Goal: Task Accomplishment & Management: Manage account settings

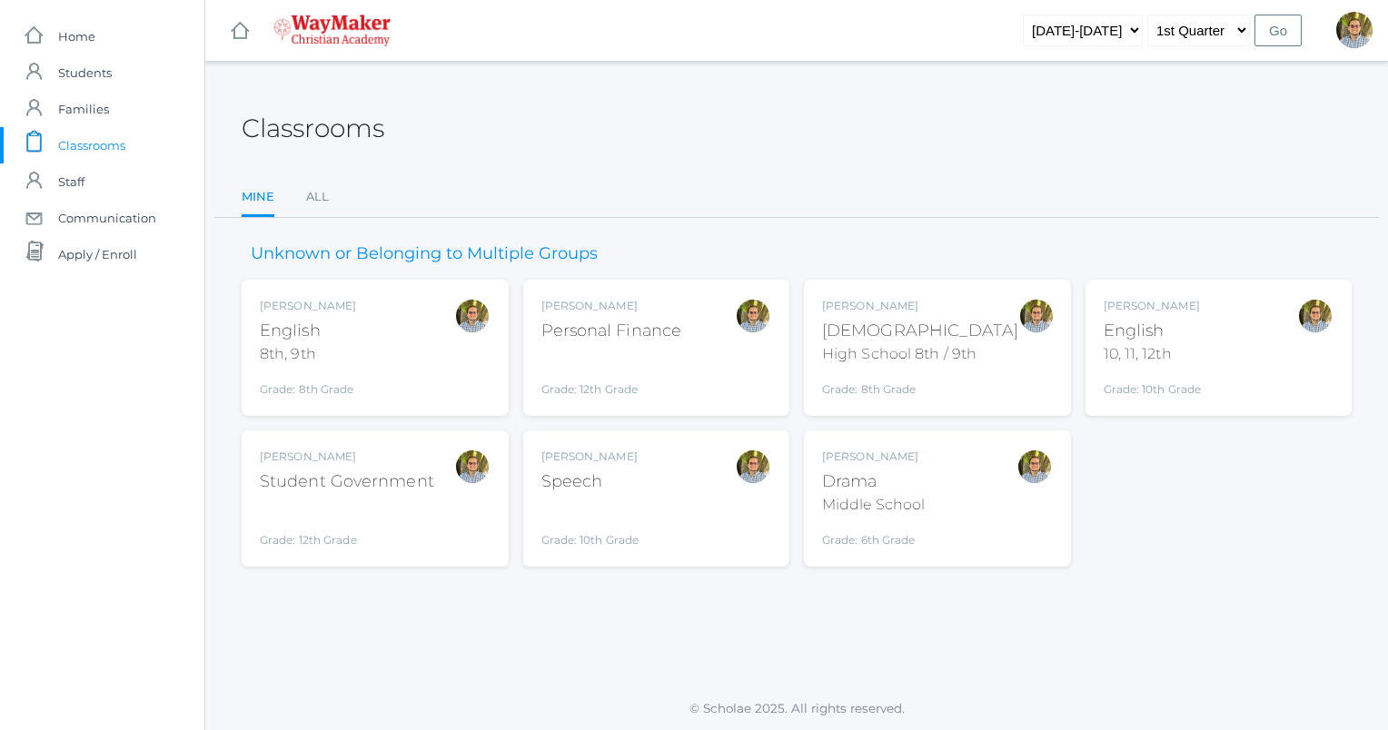
click at [1259, 341] on div "Kylen Braileanu English 10, 11, 12th Grade: 10th Grade HSENGLISH" at bounding box center [1219, 348] width 231 height 100
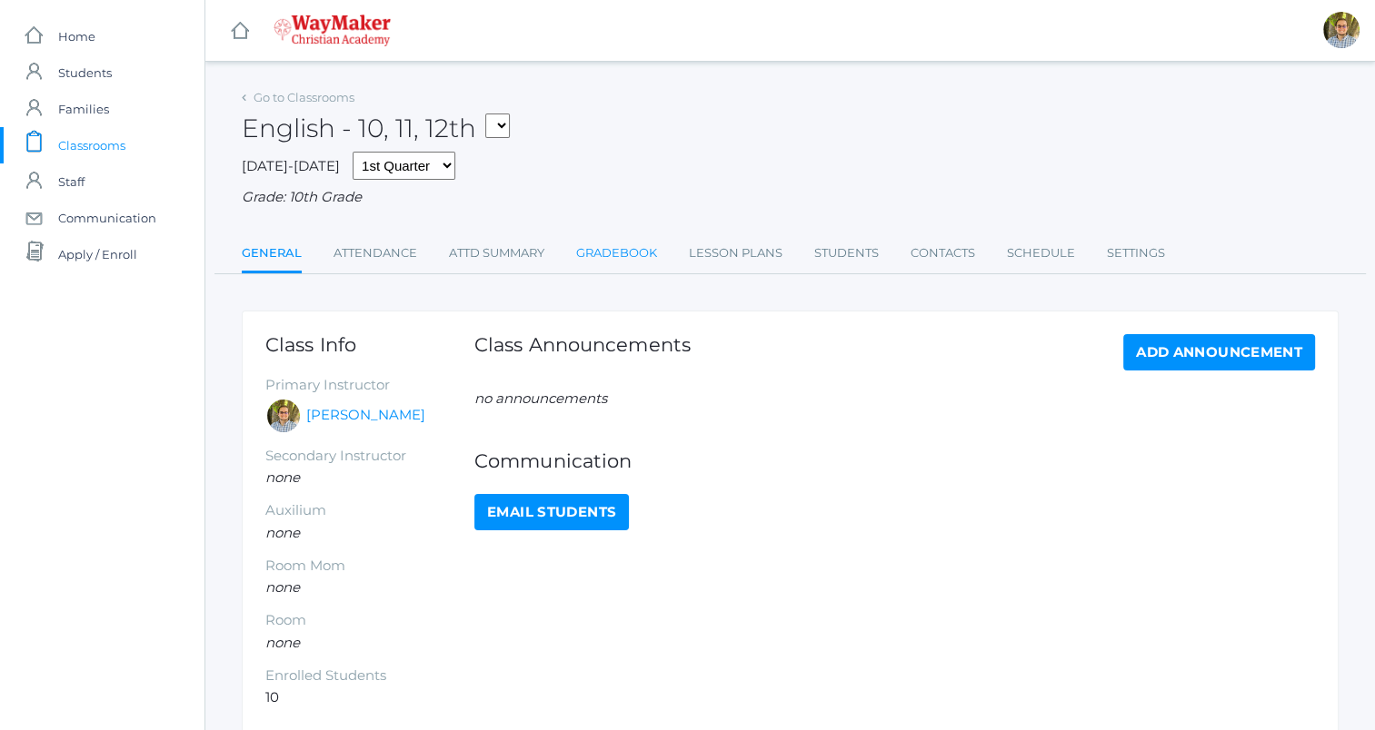
click at [607, 263] on link "Gradebook" at bounding box center [616, 253] width 81 height 36
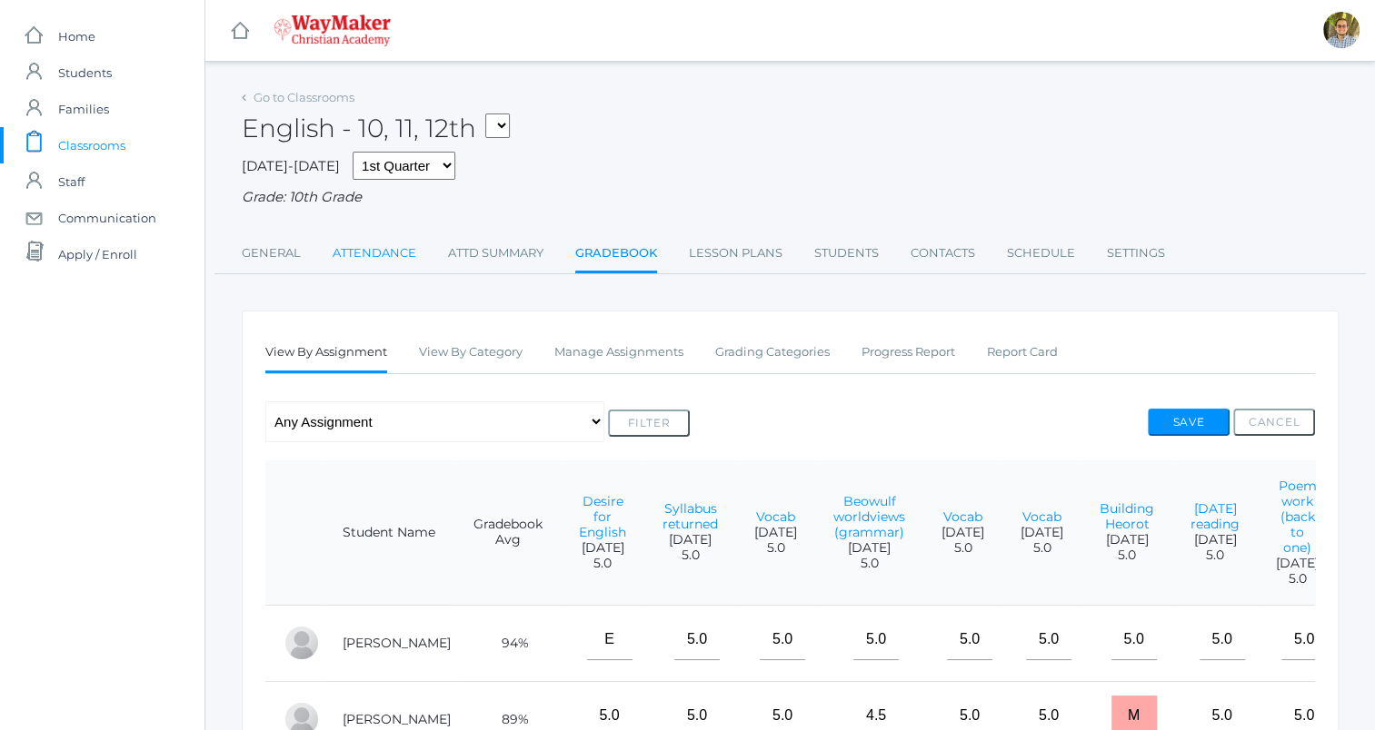
click at [350, 265] on link "Attendance" at bounding box center [375, 253] width 84 height 36
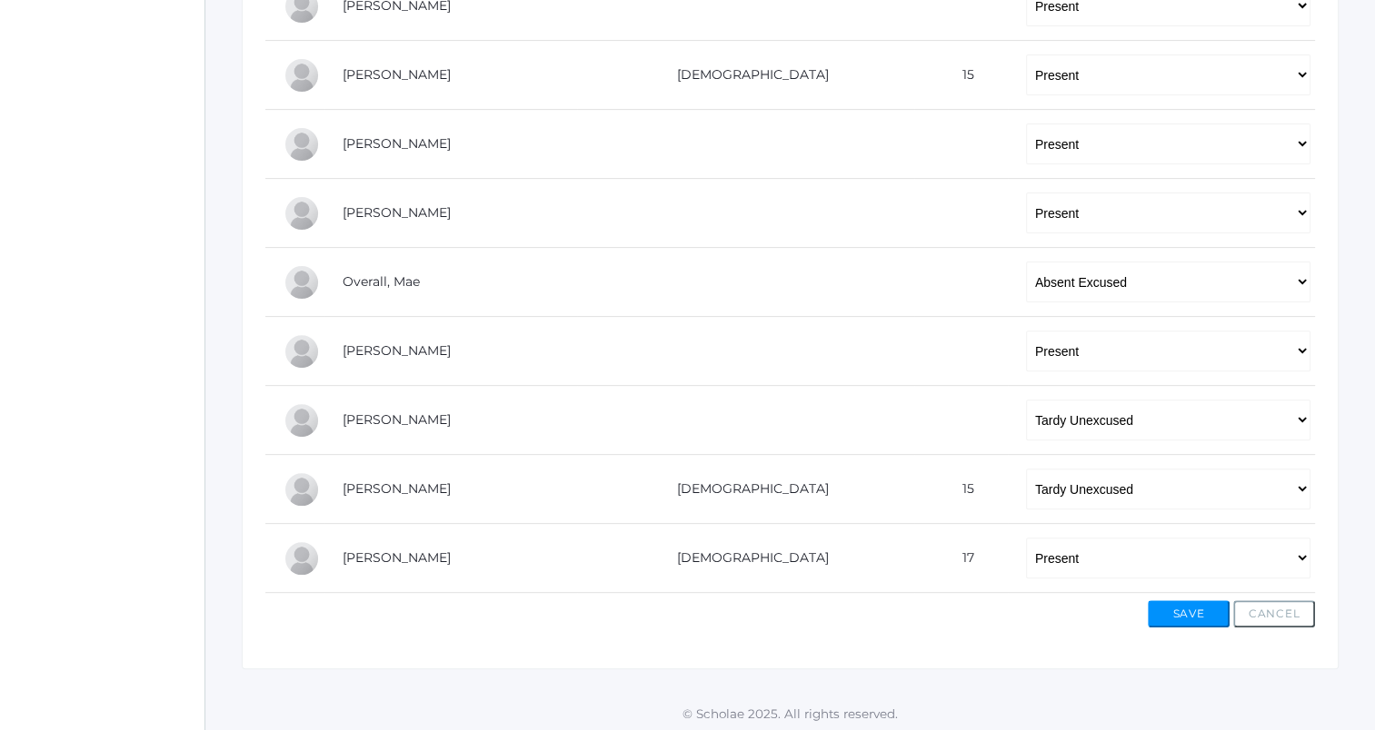
scroll to position [552, 0]
click at [1066, 265] on select "-- Present Tardy Excused Tardy Unexcused Absent Excused Absent Unexcused" at bounding box center [1168, 280] width 284 height 41
click at [1042, 482] on select "-- Present Tardy Excused Tardy Unexcused Absent Excused Absent Unexcused" at bounding box center [1168, 487] width 284 height 41
select select "TE"
click at [1026, 467] on select "-- Present Tardy Excused Tardy Unexcused Absent Excused Absent Unexcused" at bounding box center [1168, 487] width 284 height 41
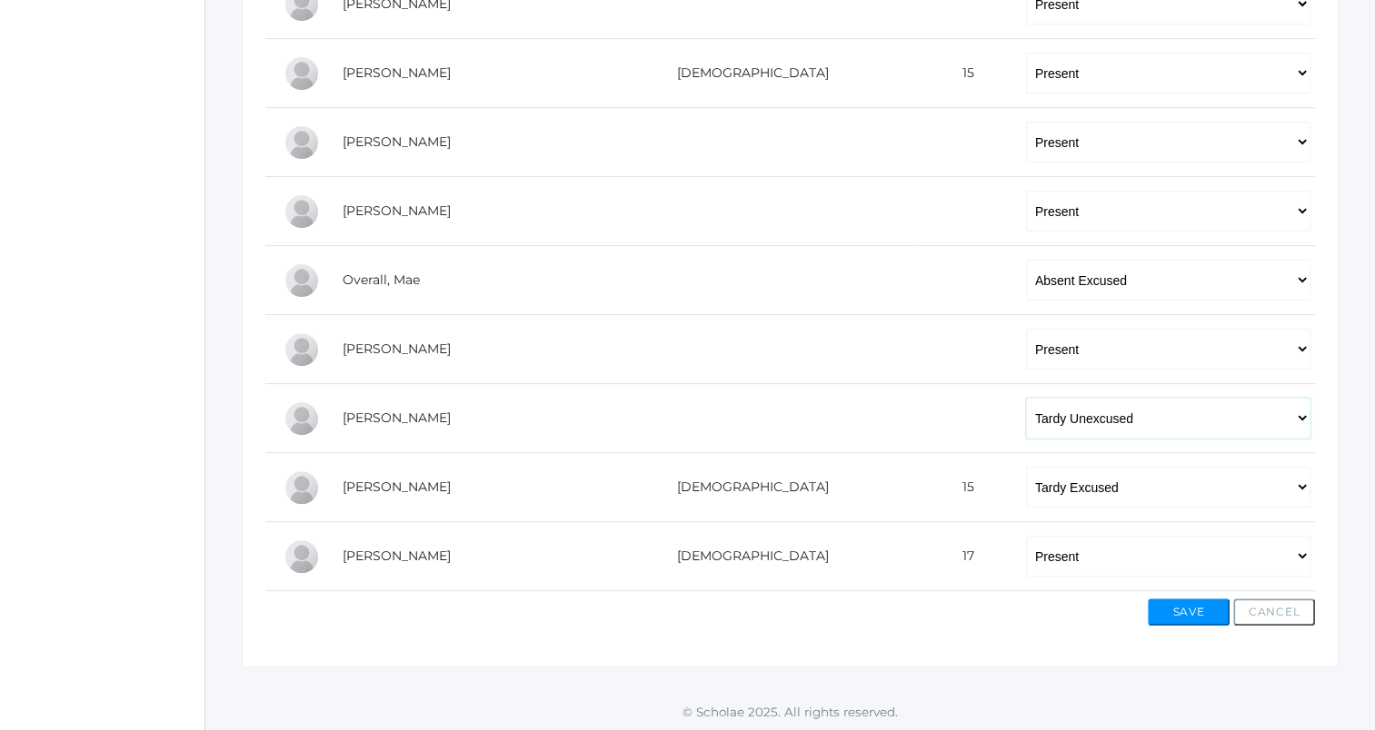
click at [1048, 416] on select "-- Present Tardy Excused Tardy Unexcused Absent Excused Absent Unexcused" at bounding box center [1168, 418] width 284 height 41
select select "TE"
click at [1026, 398] on select "-- Present Tardy Excused Tardy Unexcused Absent Excused Absent Unexcused" at bounding box center [1168, 418] width 284 height 41
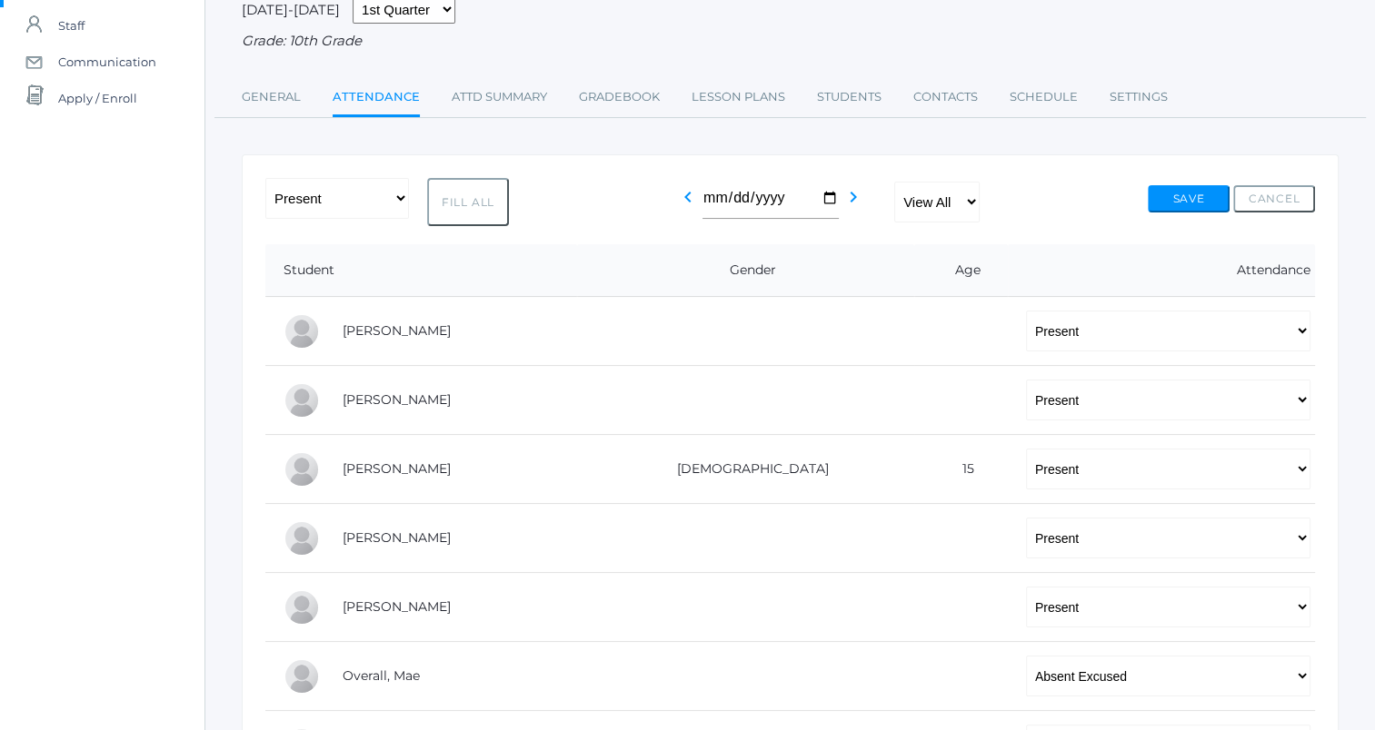
scroll to position [0, 0]
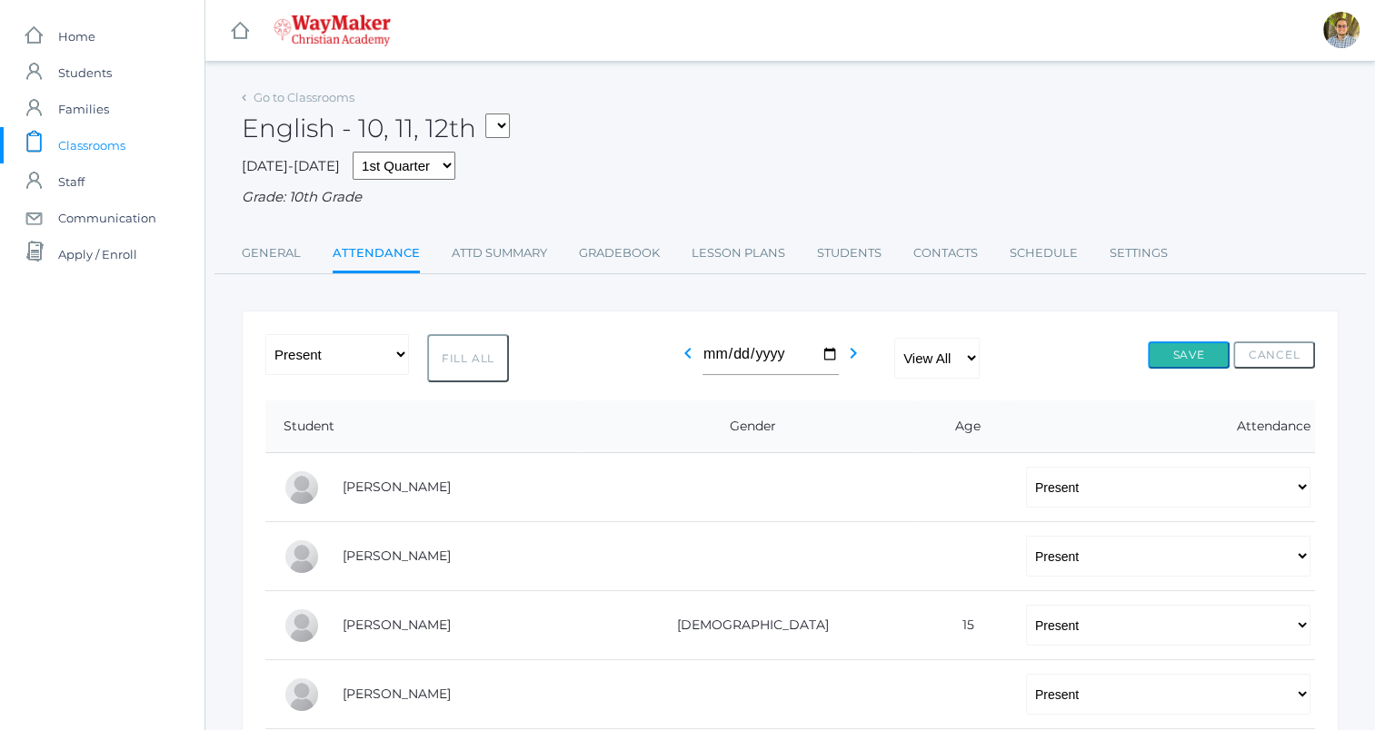
click at [1204, 352] on button "Save" at bounding box center [1188, 355] width 82 height 27
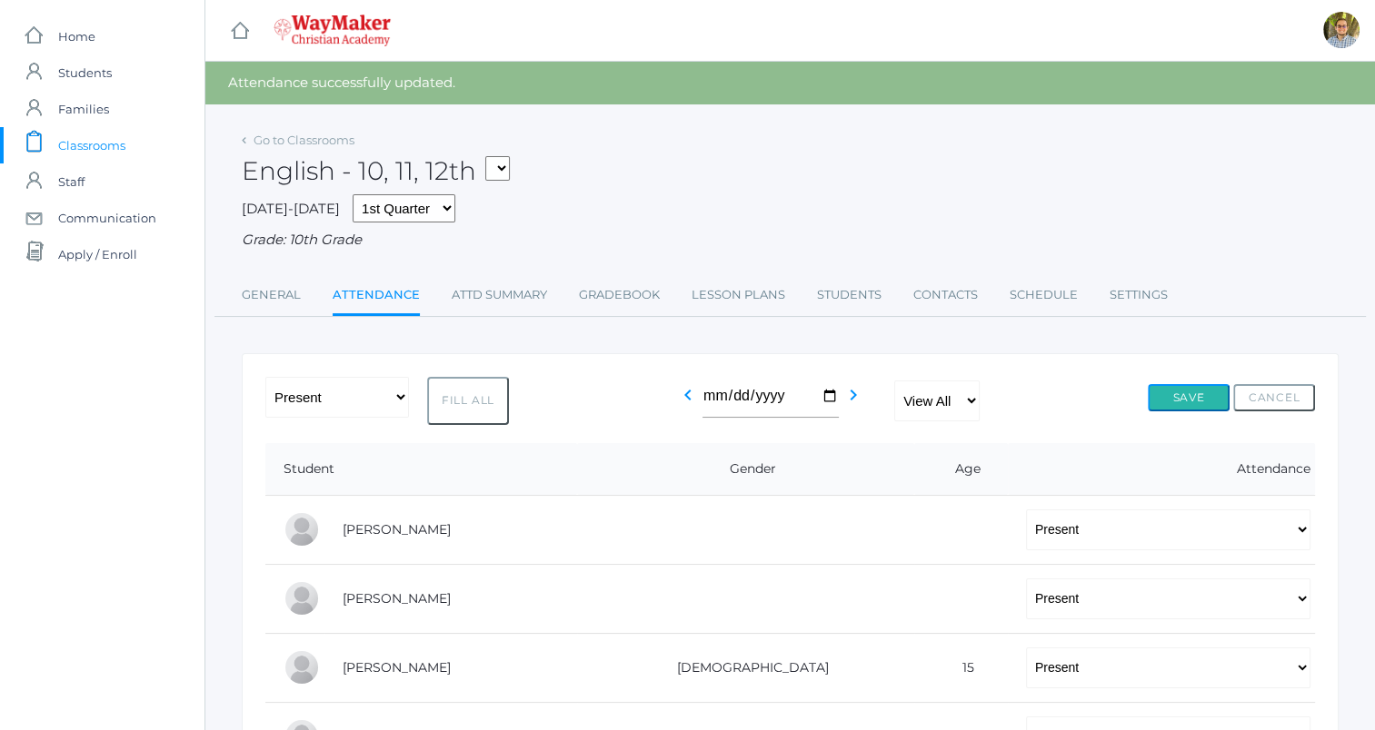
click at [1195, 390] on button "Save" at bounding box center [1188, 397] width 82 height 27
click at [95, 143] on span "Classrooms" at bounding box center [91, 145] width 67 height 36
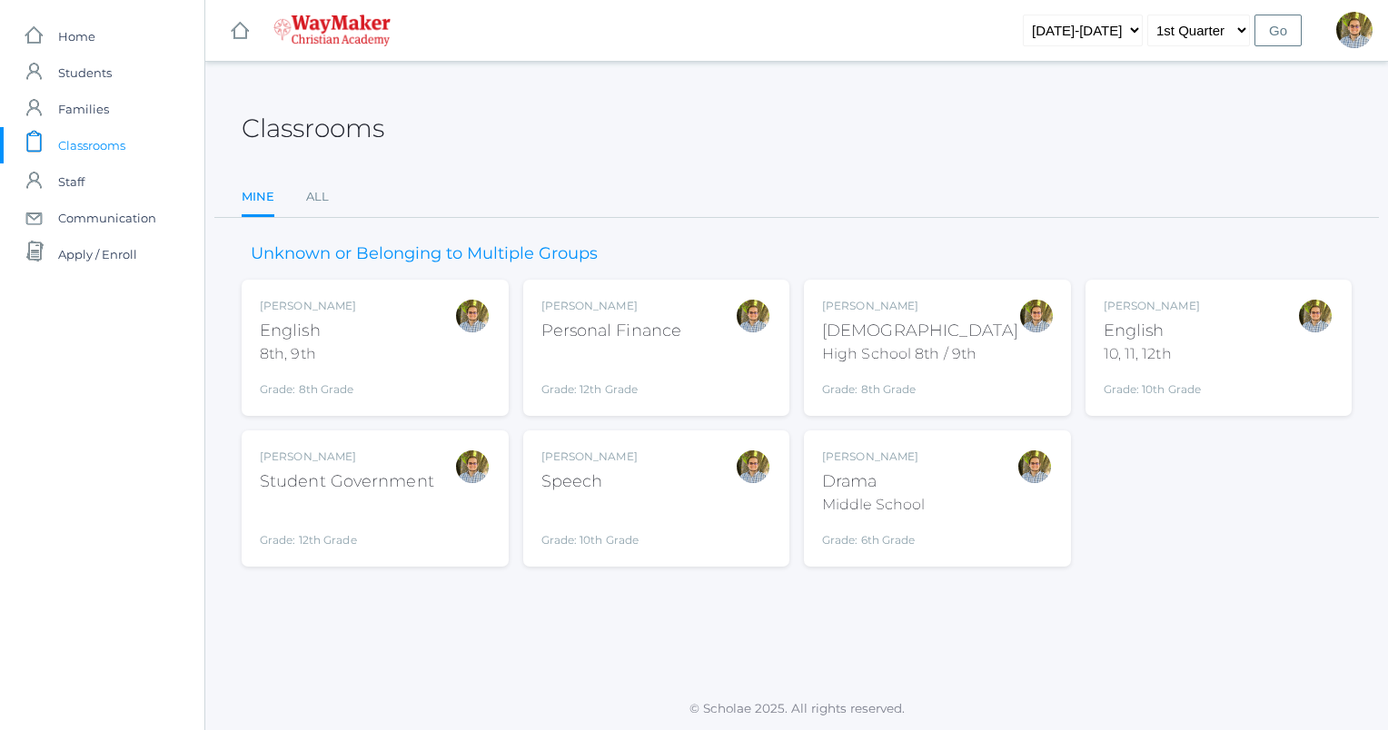
click at [424, 337] on div "Kylen Braileanu English 8th, 9th Grade: 8th Grade 08ENGLISH" at bounding box center [375, 348] width 231 height 100
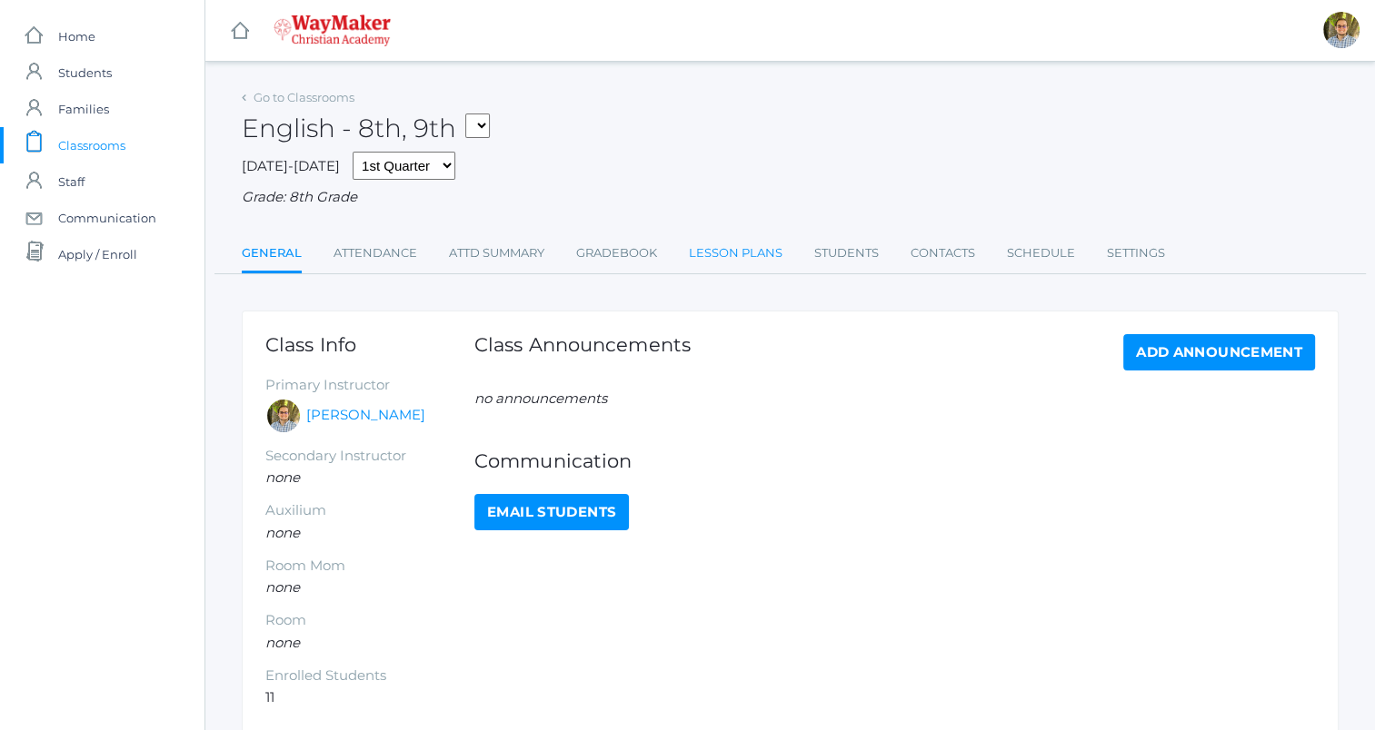
click at [720, 248] on link "Lesson Plans" at bounding box center [736, 253] width 94 height 36
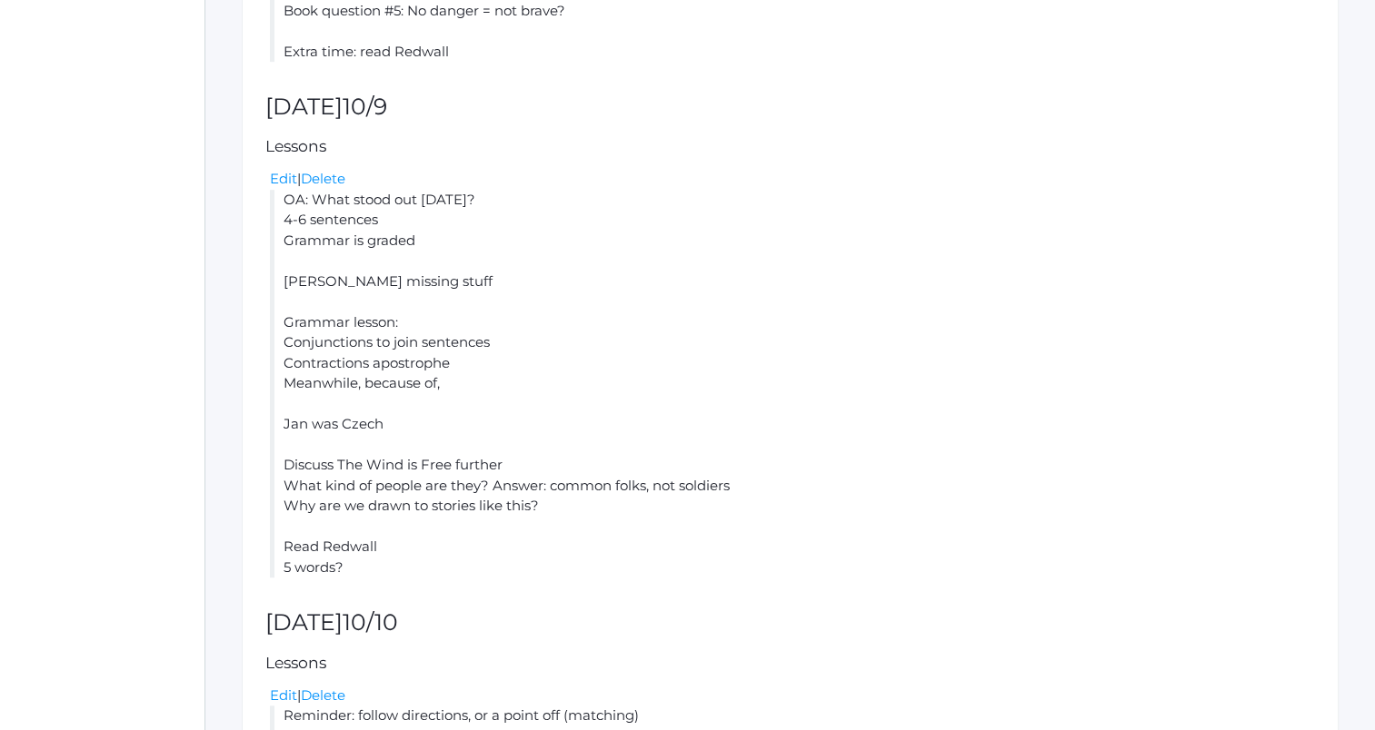
scroll to position [1182, 0]
click at [280, 184] on link "Edit" at bounding box center [283, 180] width 27 height 17
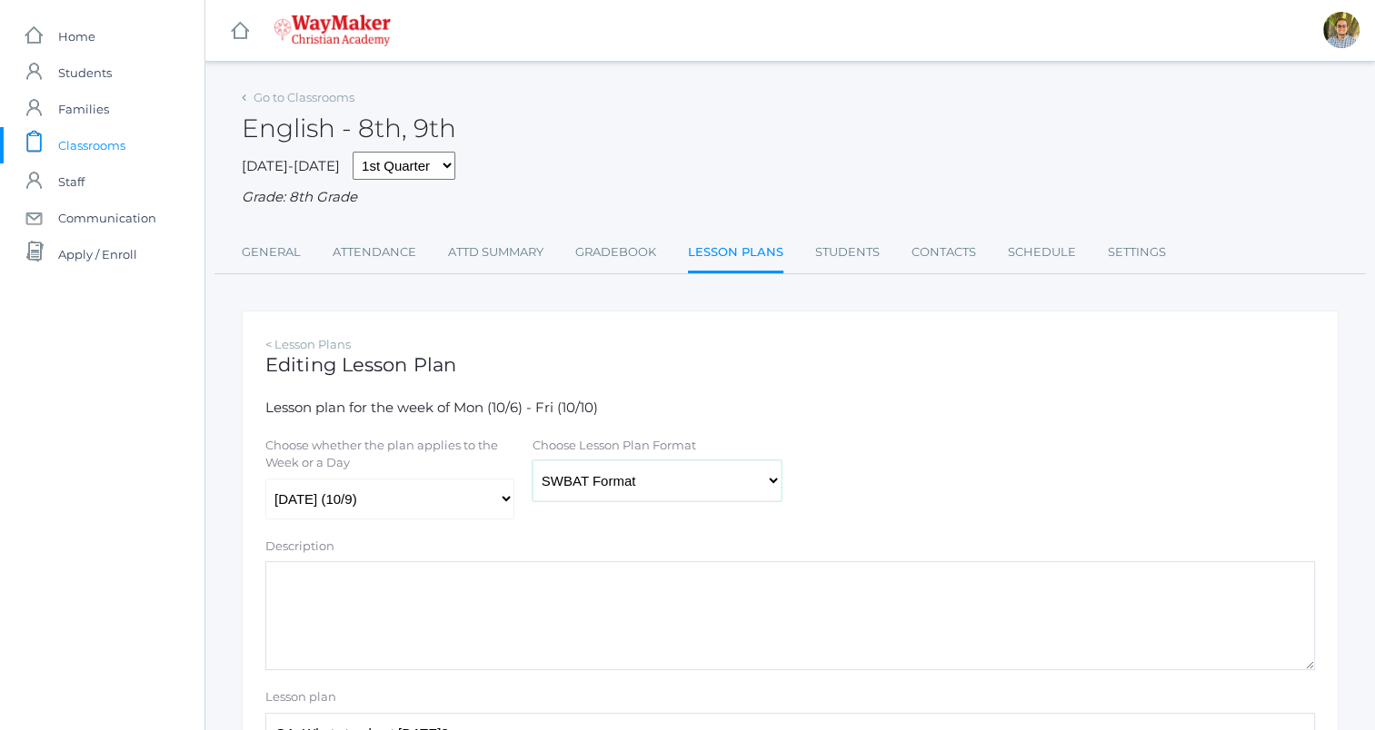
click at [694, 473] on select "Traditional Format SWBAT Format" at bounding box center [656, 481] width 249 height 41
select select "legacy"
click at [532, 462] on select "Traditional Format SWBAT Format" at bounding box center [656, 481] width 249 height 41
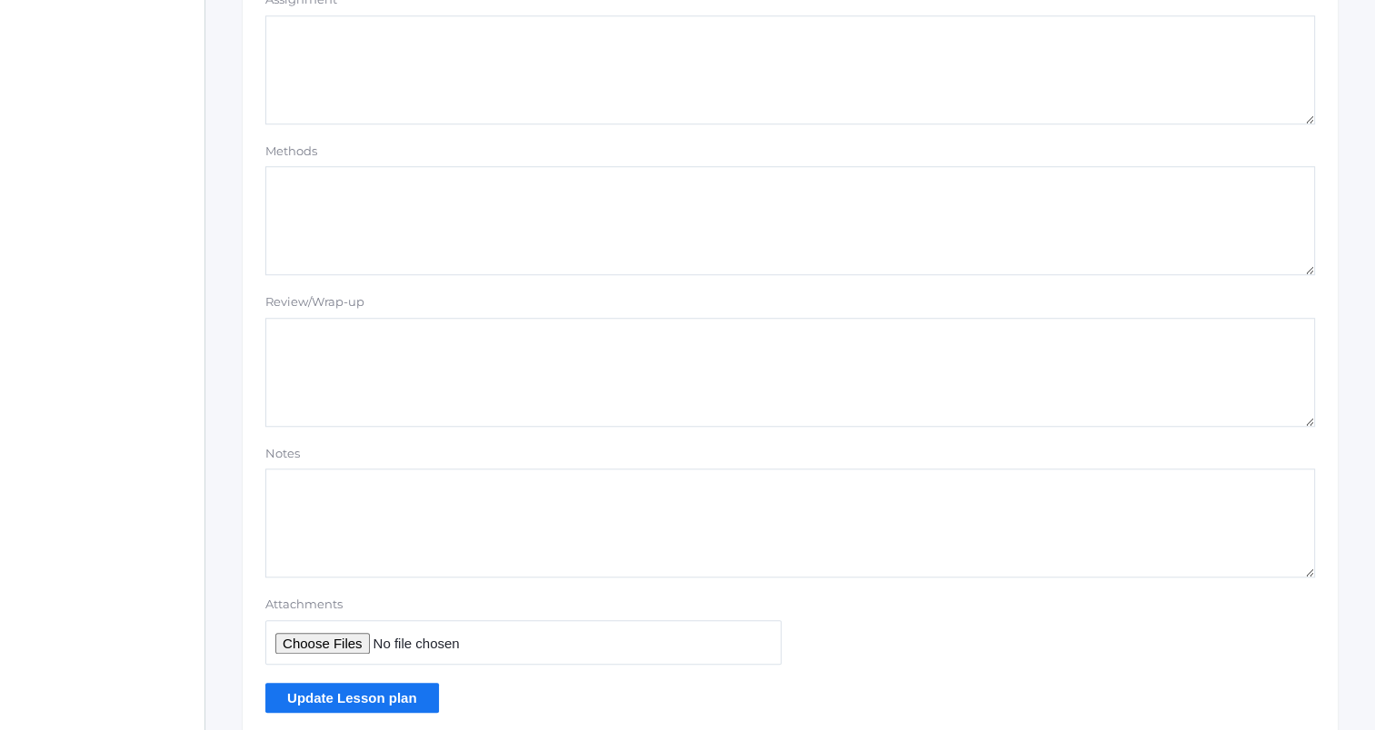
scroll to position [1536, 0]
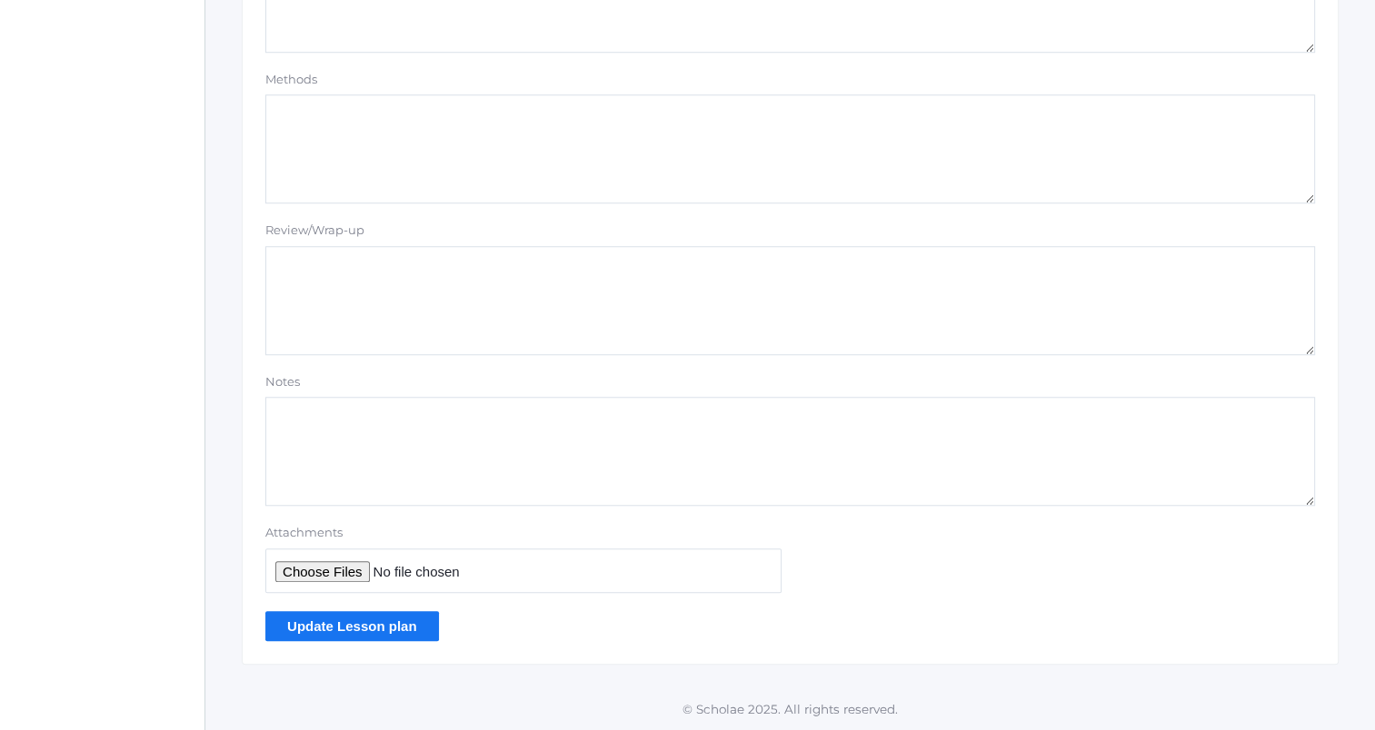
click at [333, 574] on input "Attachments" at bounding box center [523, 571] width 516 height 45
type input "C:\fakepath\2025-26 Vocab Quiz Template.docx"
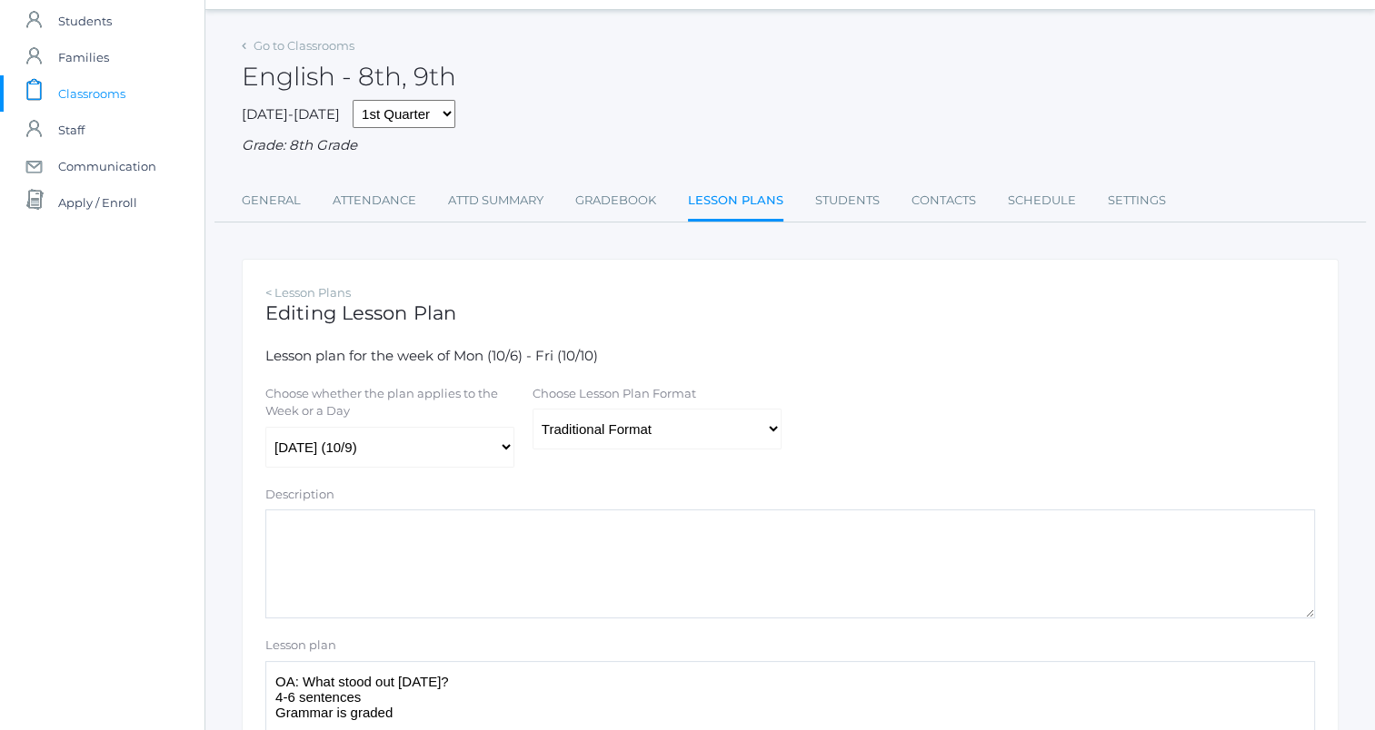
scroll to position [0, 0]
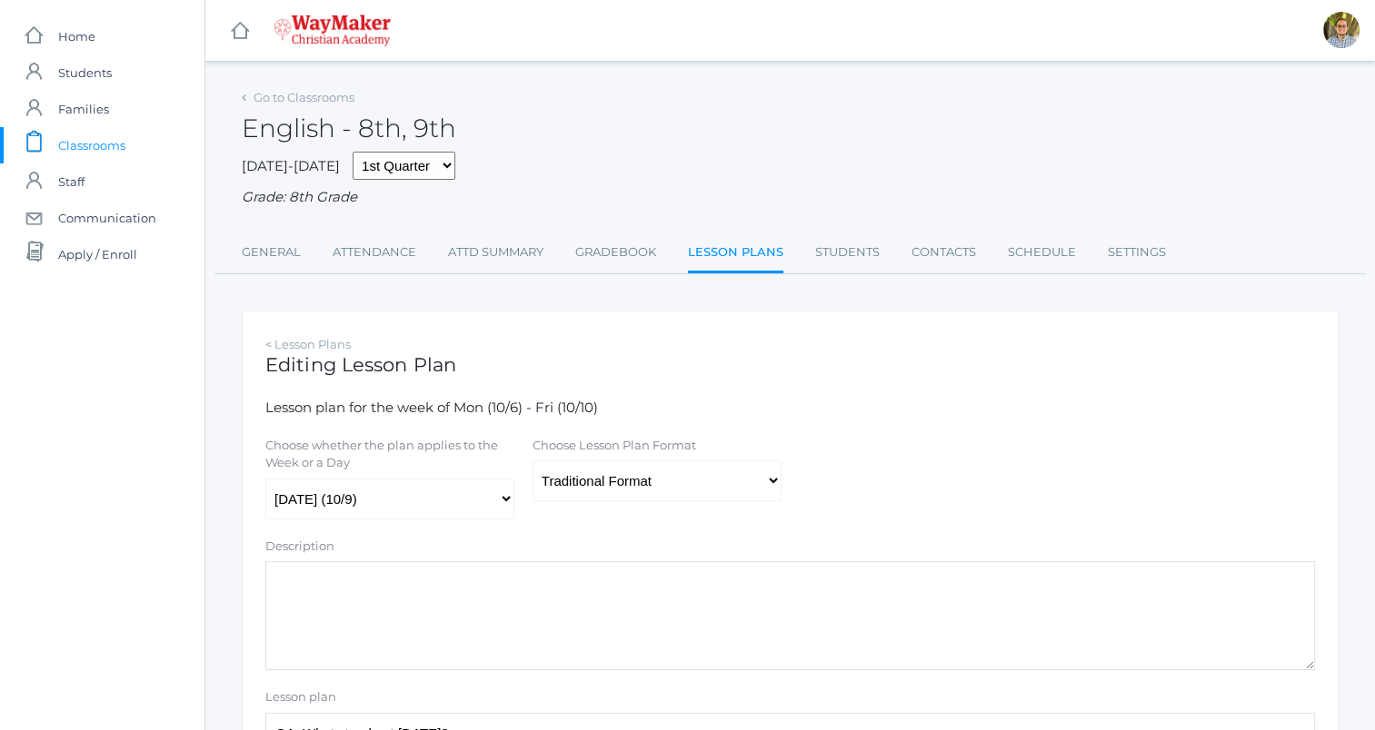
click at [738, 247] on link "Lesson Plans" at bounding box center [735, 253] width 95 height 39
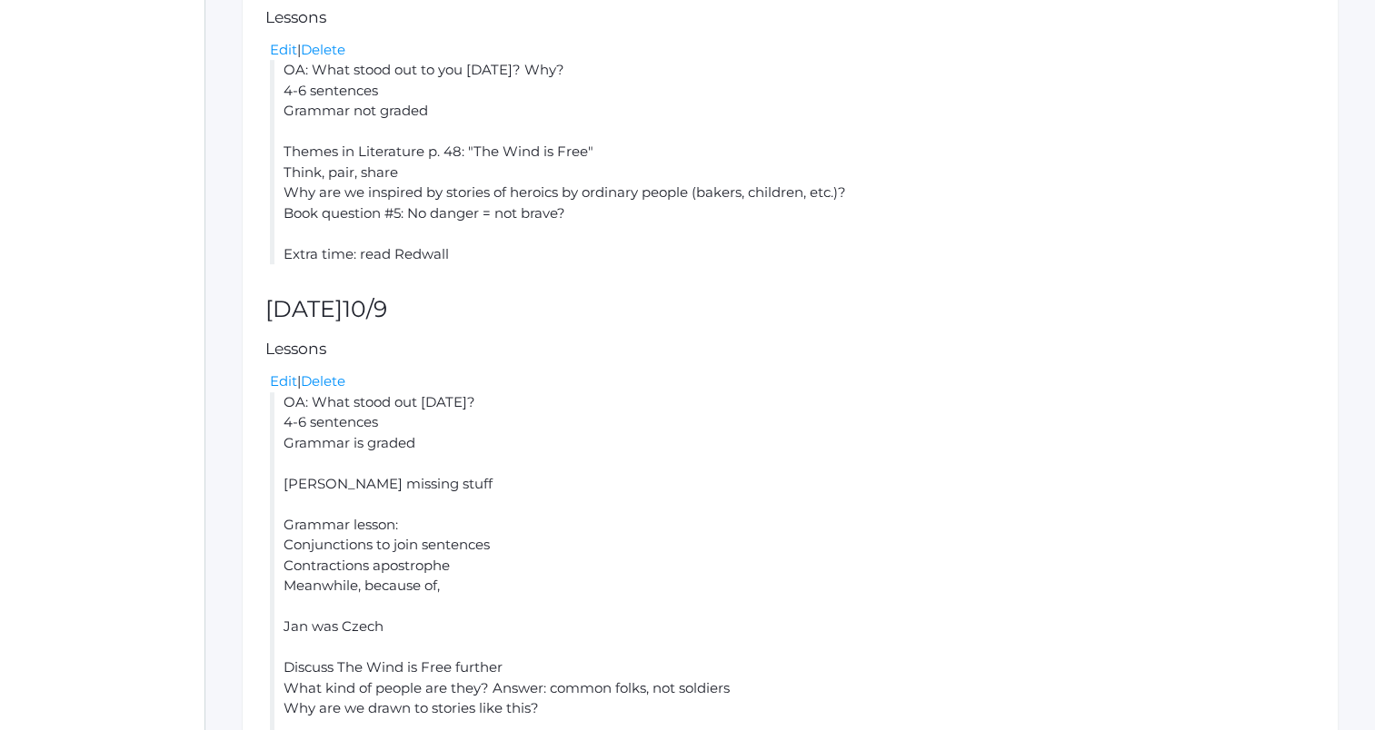
scroll to position [1446, 0]
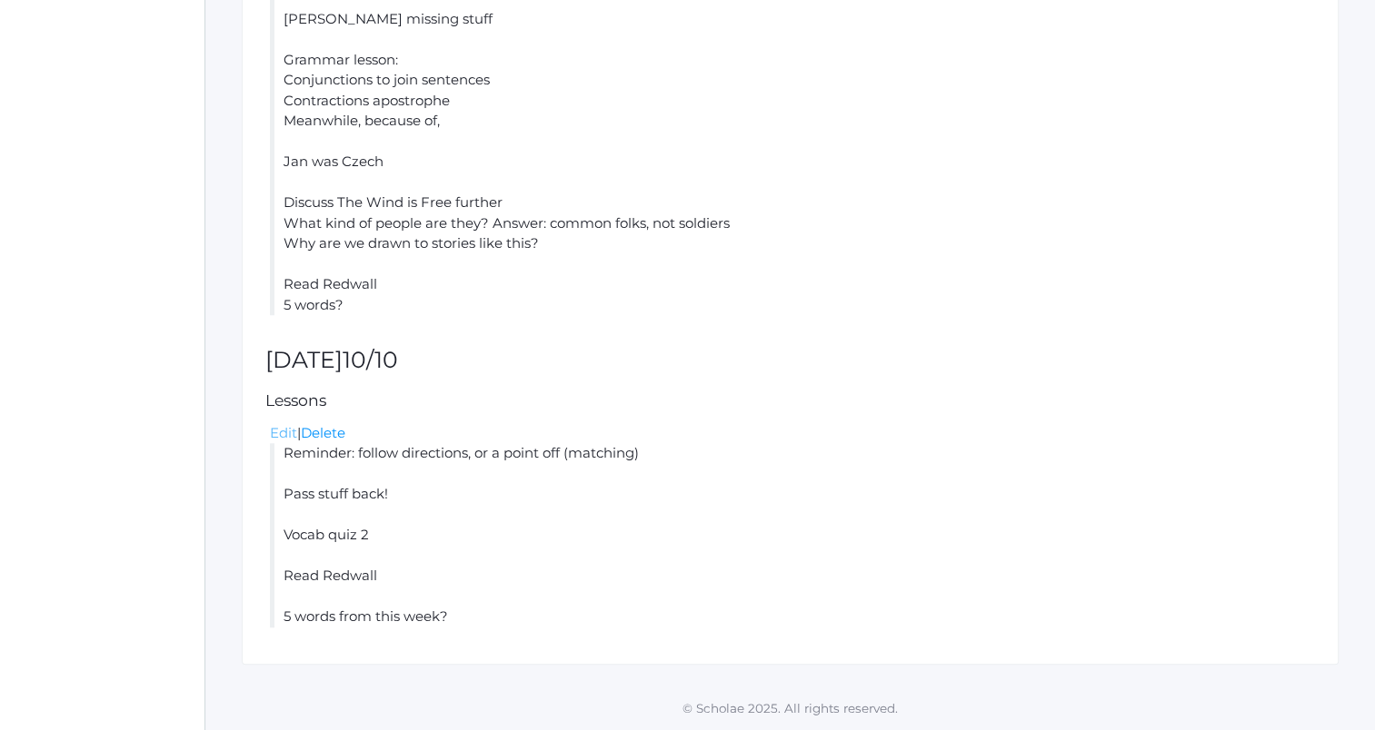
click at [286, 440] on link "Edit" at bounding box center [283, 432] width 27 height 17
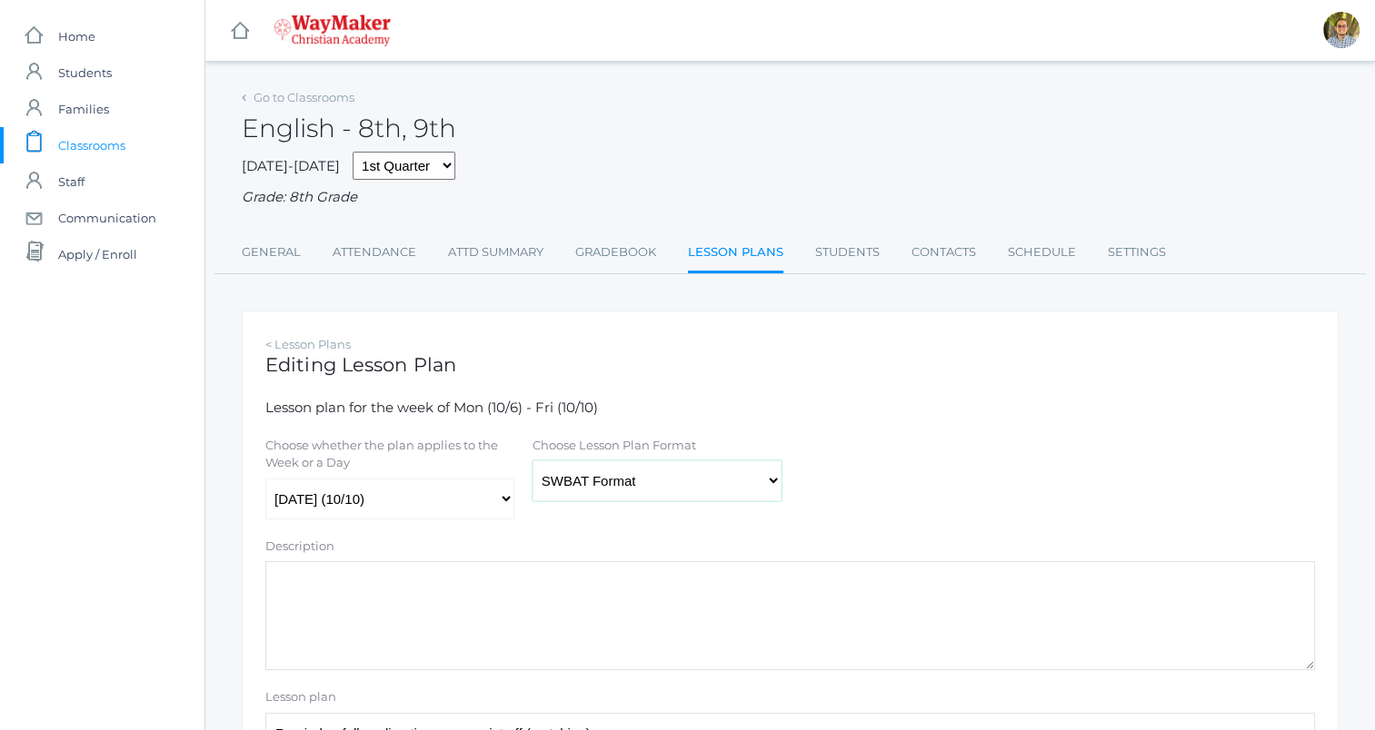
click at [617, 498] on select "Traditional Format SWBAT Format" at bounding box center [656, 481] width 249 height 41
select select "legacy"
click at [532, 462] on select "Traditional Format SWBAT Format" at bounding box center [656, 481] width 249 height 41
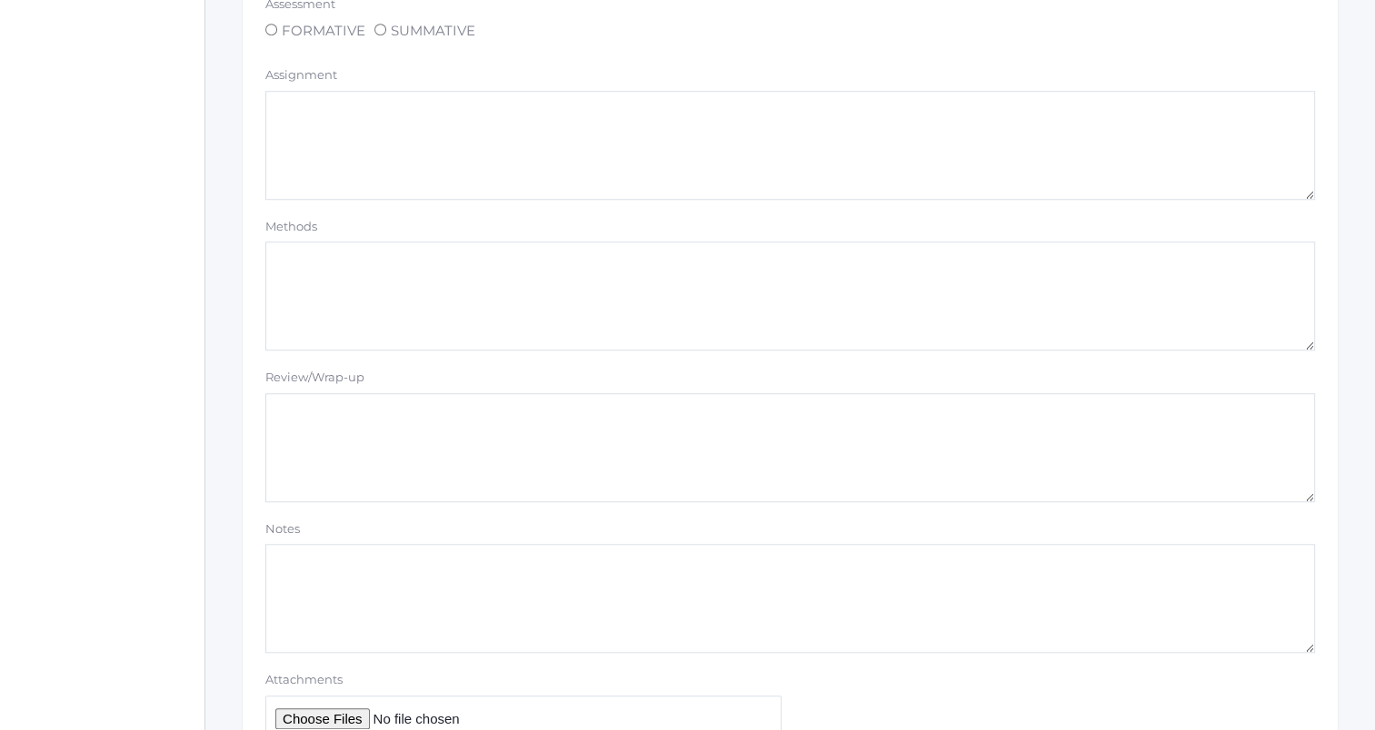
scroll to position [1536, 0]
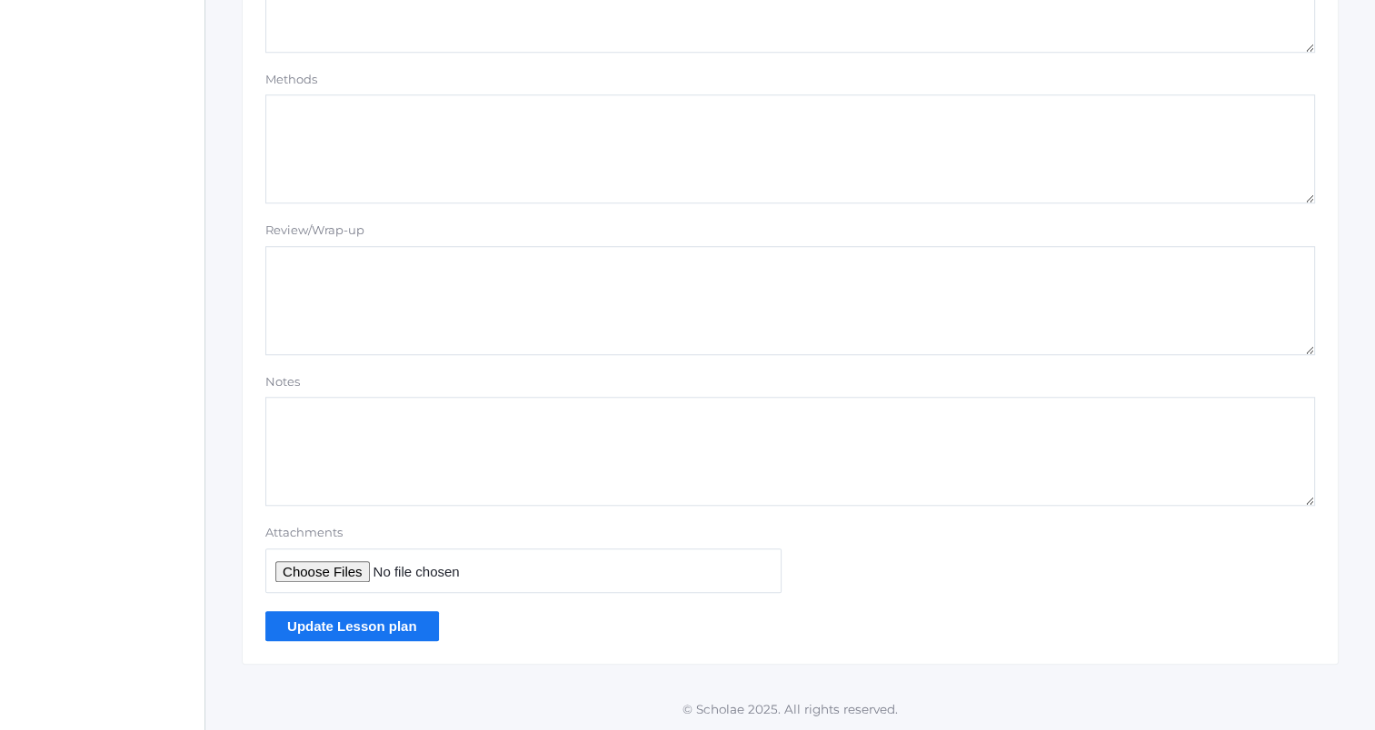
click at [338, 570] on input "Attachments" at bounding box center [523, 571] width 516 height 45
type input "C:\fakepath\2025-26 8-9 Vocab Quiz 2 10.10.25.docx"
click at [418, 621] on input "Update Lesson plan" at bounding box center [352, 626] width 174 height 30
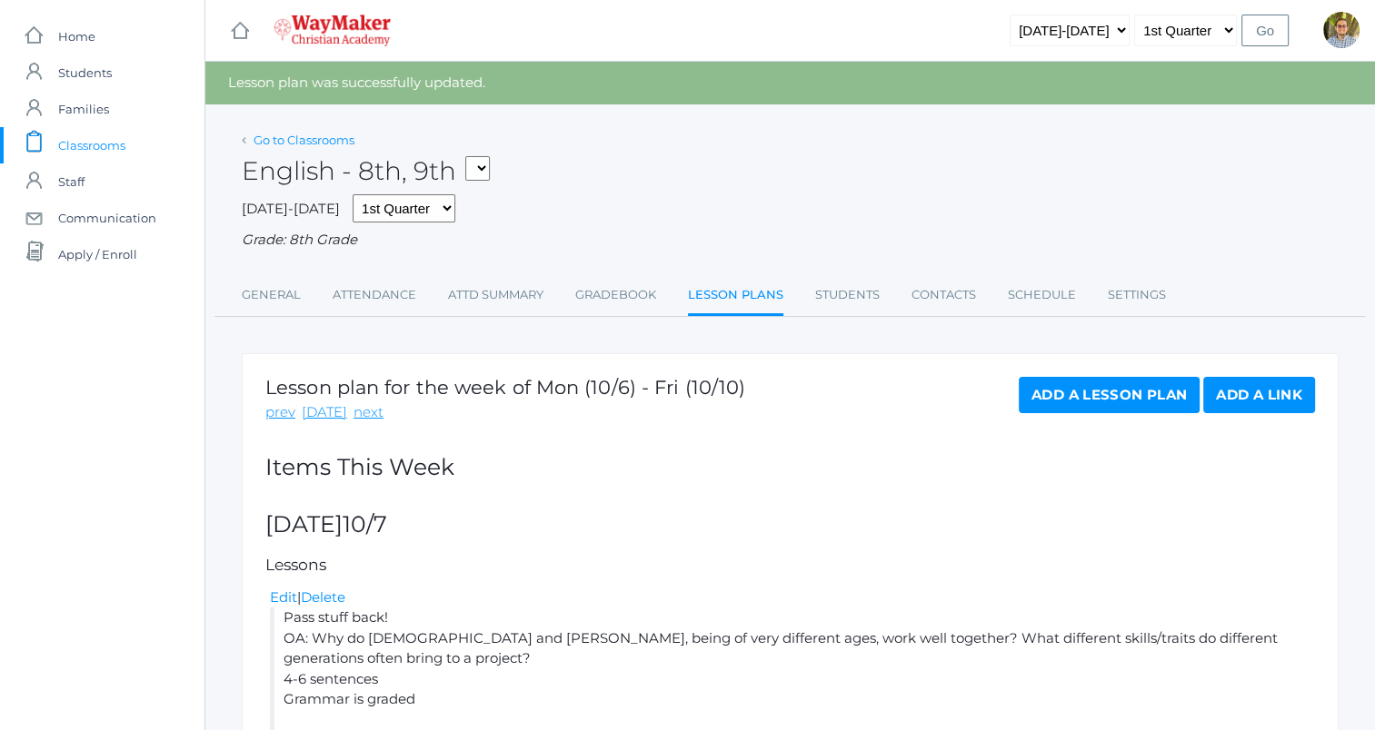
click at [288, 134] on link "Go to Classrooms" at bounding box center [303, 140] width 101 height 15
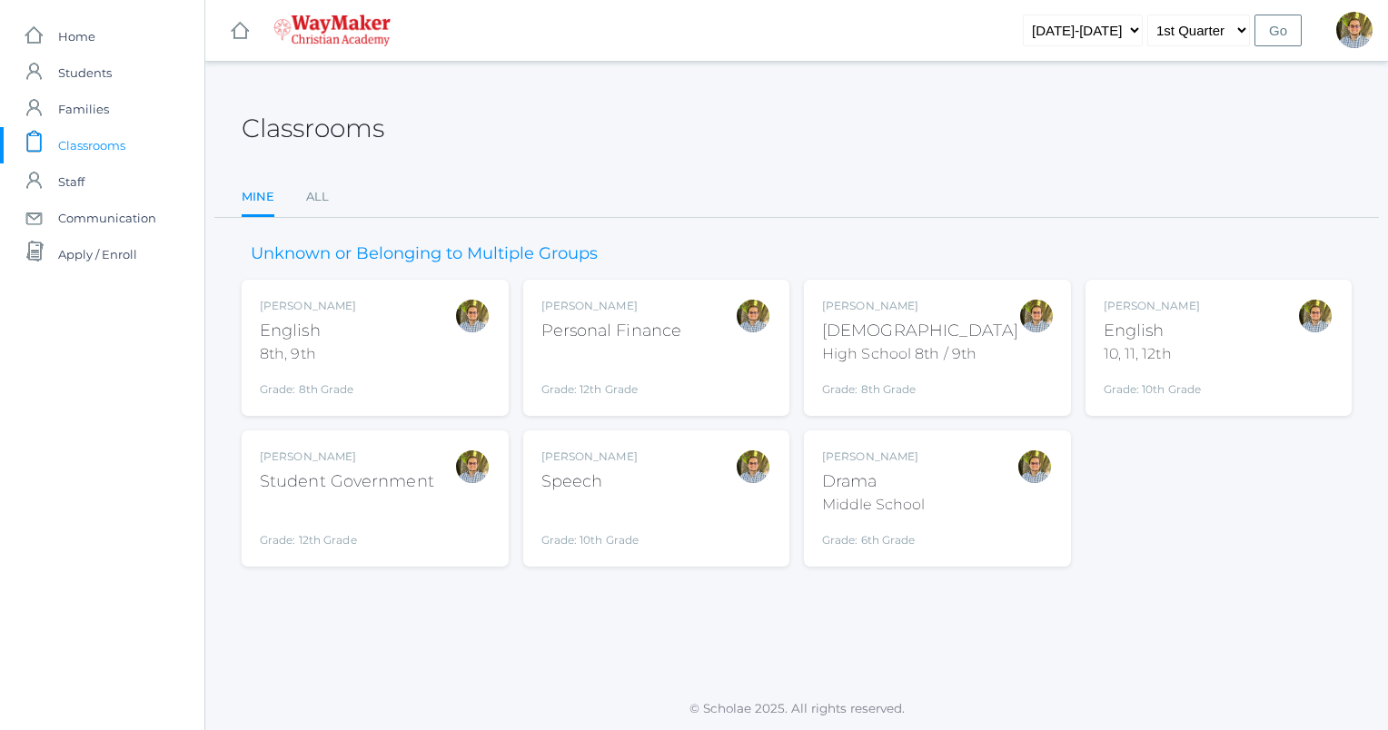
click at [1275, 356] on div "Kylen Braileanu English 10, 11, 12th Grade: 10th Grade HSENGLISH" at bounding box center [1219, 348] width 231 height 100
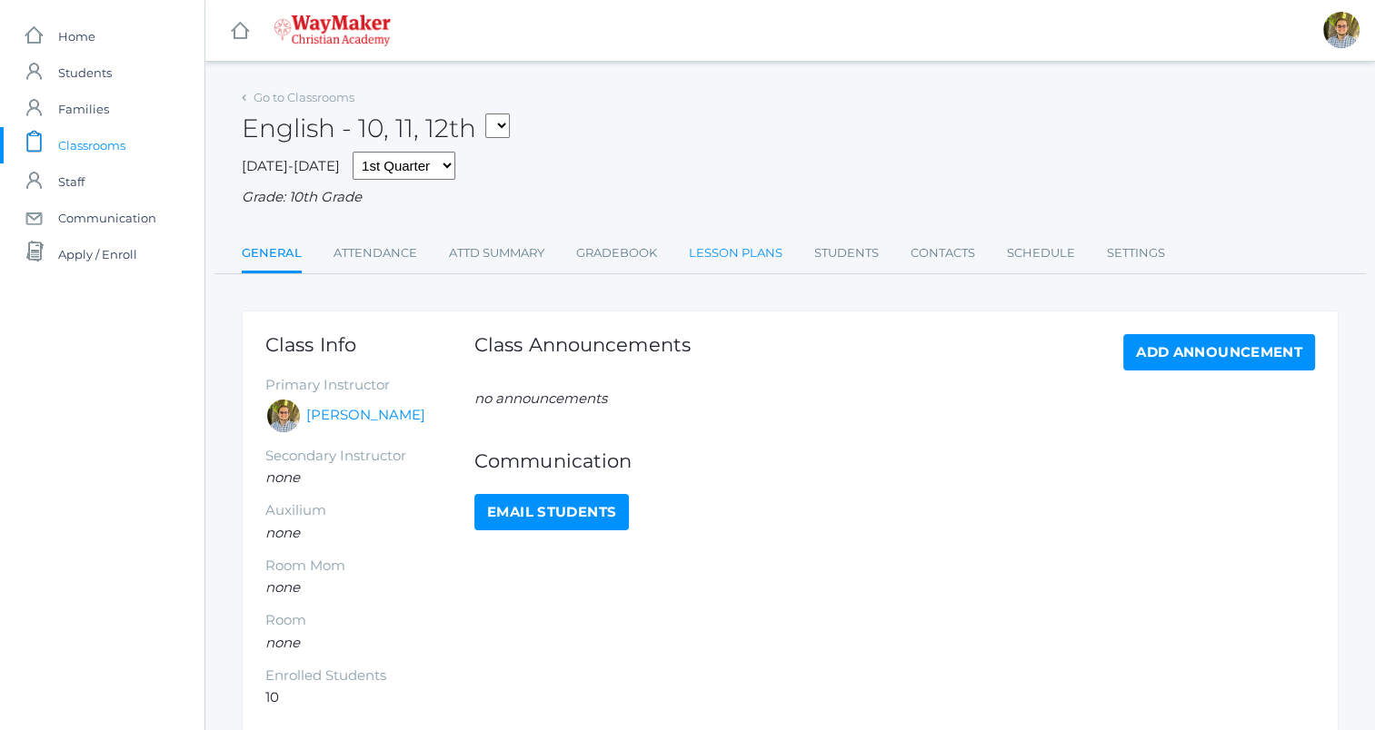
click at [765, 262] on link "Lesson Plans" at bounding box center [736, 253] width 94 height 36
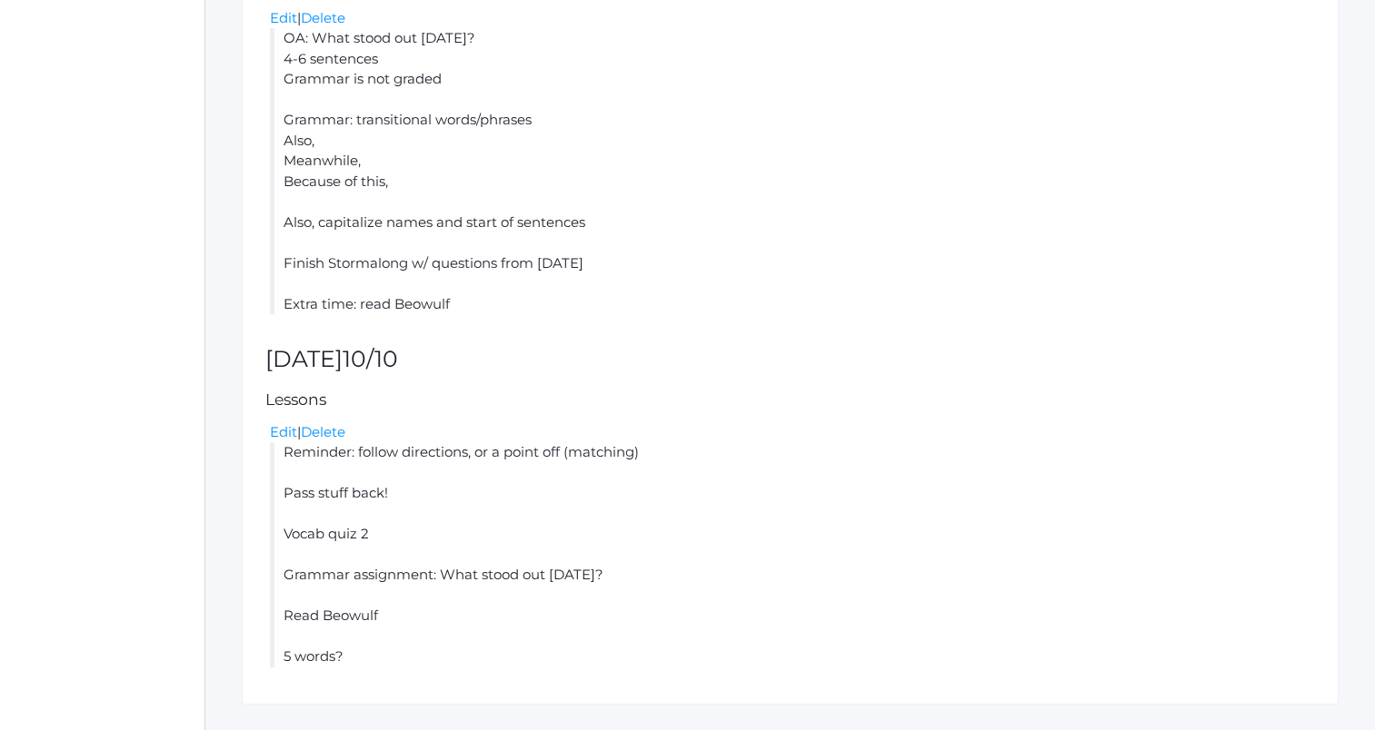
scroll to position [1365, 0]
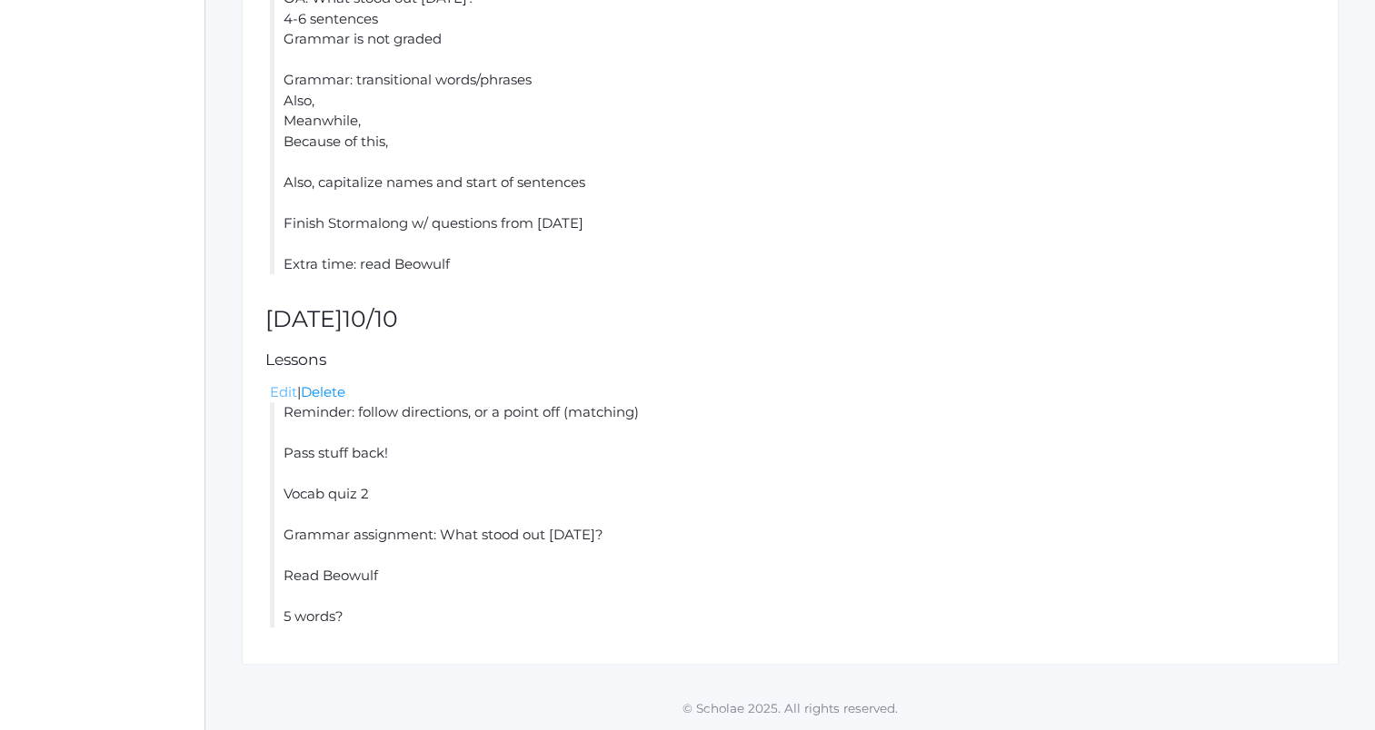
click at [287, 392] on link "Edit" at bounding box center [283, 391] width 27 height 17
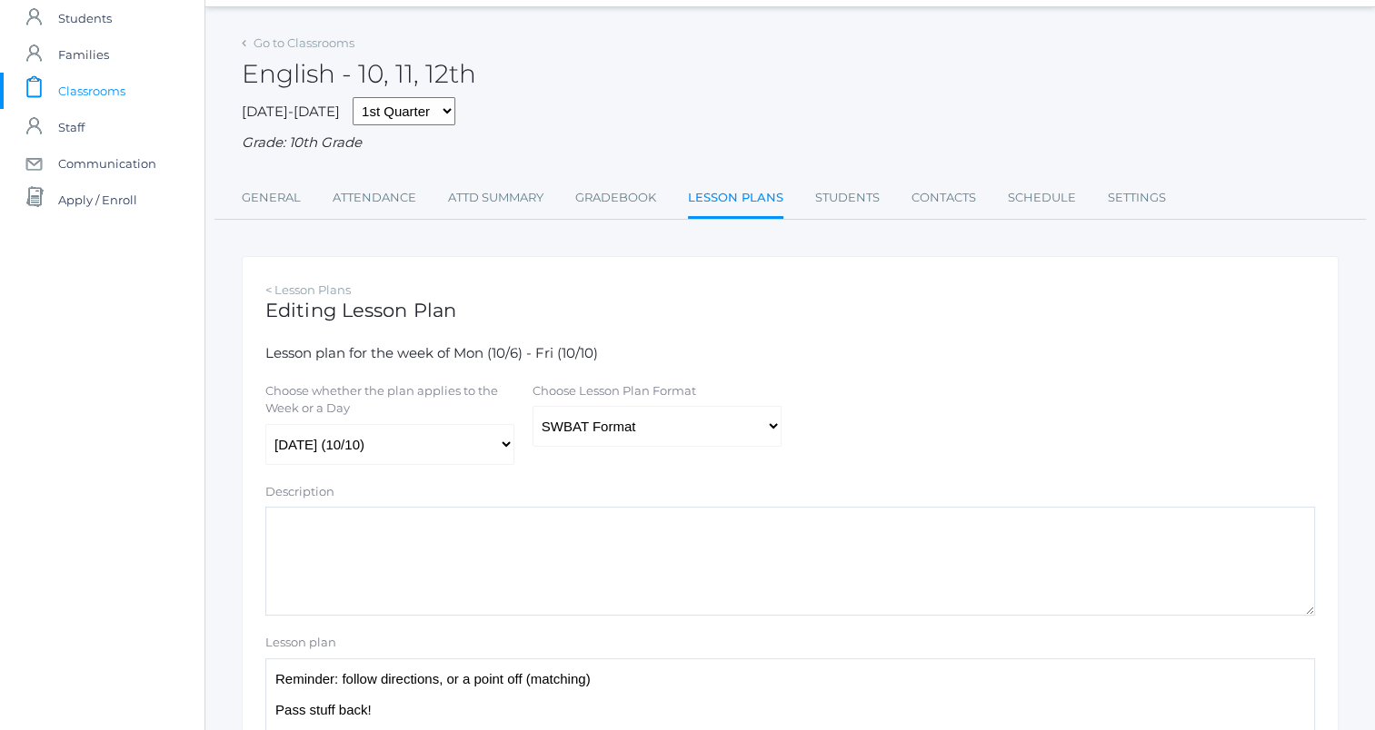
scroll to position [55, 0]
click at [755, 412] on select "Traditional Format SWBAT Format" at bounding box center [656, 426] width 249 height 41
select select "legacy"
click at [532, 406] on select "Traditional Format SWBAT Format" at bounding box center [656, 426] width 249 height 41
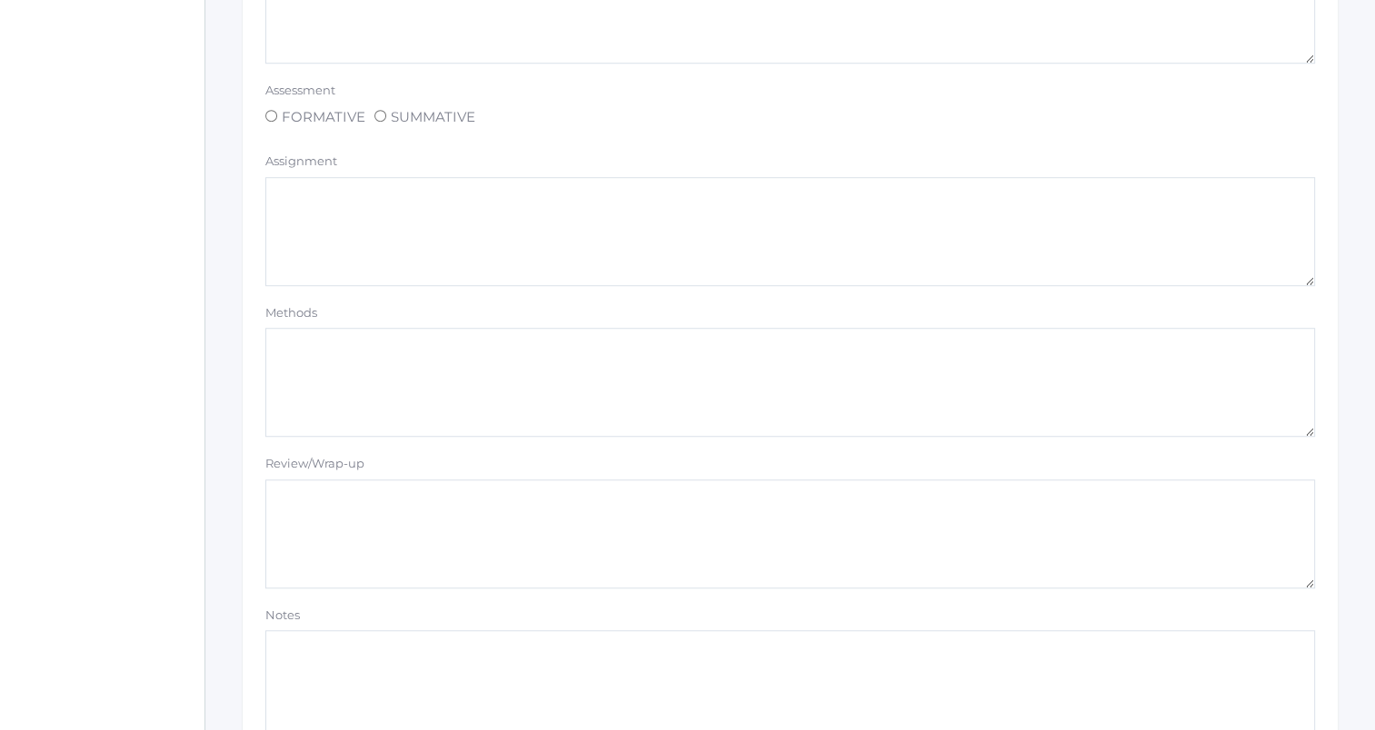
scroll to position [1536, 0]
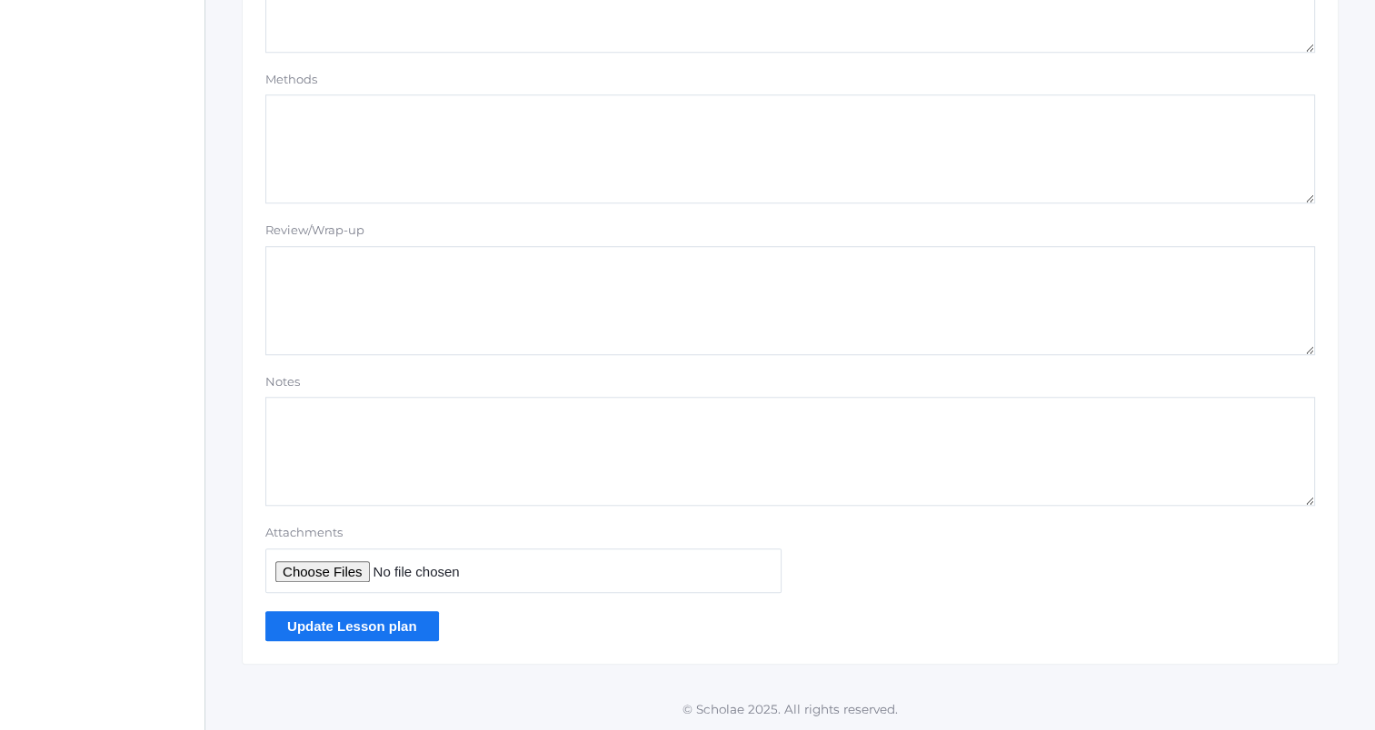
click at [331, 572] on input "Attachments" at bounding box center [523, 571] width 516 height 45
type input "C:\fakepath\2025-26 English 10-12 quiz 2.docx"
click at [370, 620] on input "Update Lesson plan" at bounding box center [352, 626] width 174 height 30
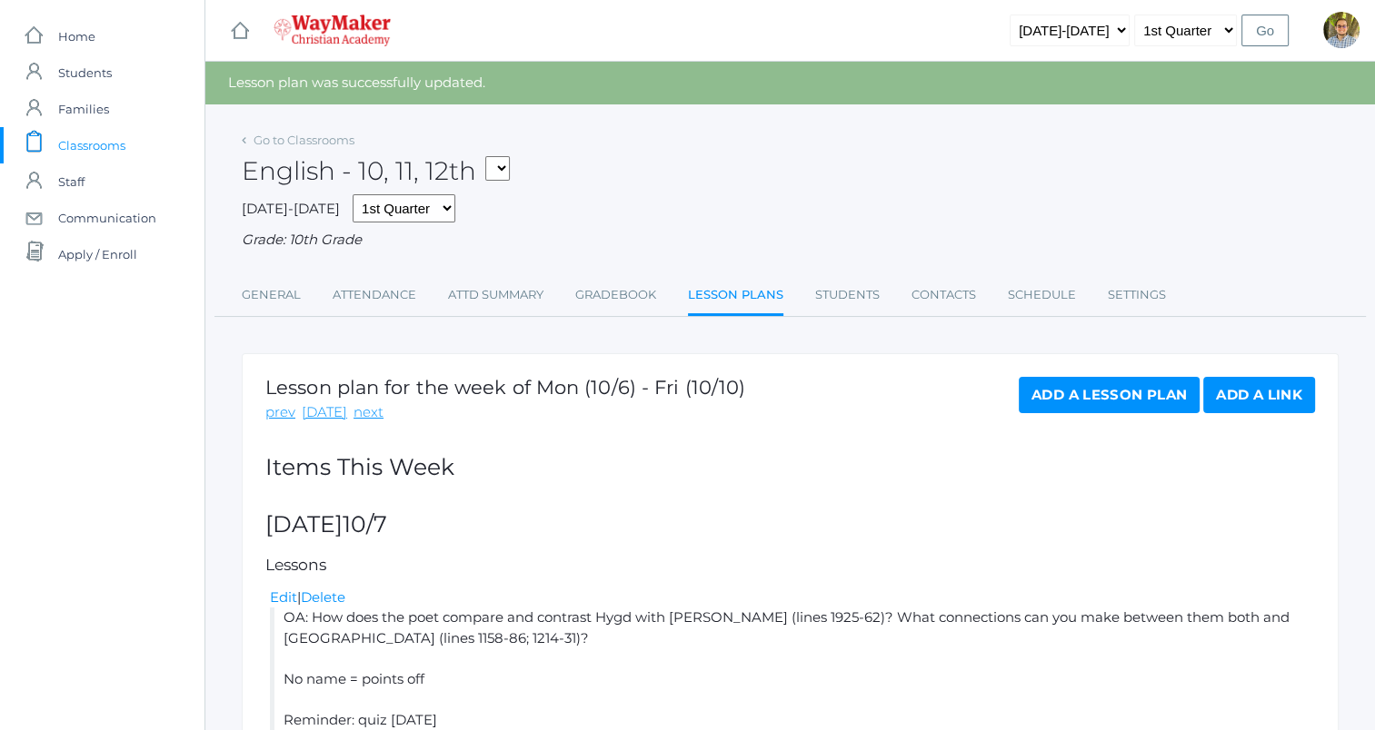
click at [1060, 382] on link "Add a Lesson Plan" at bounding box center [1108, 395] width 181 height 36
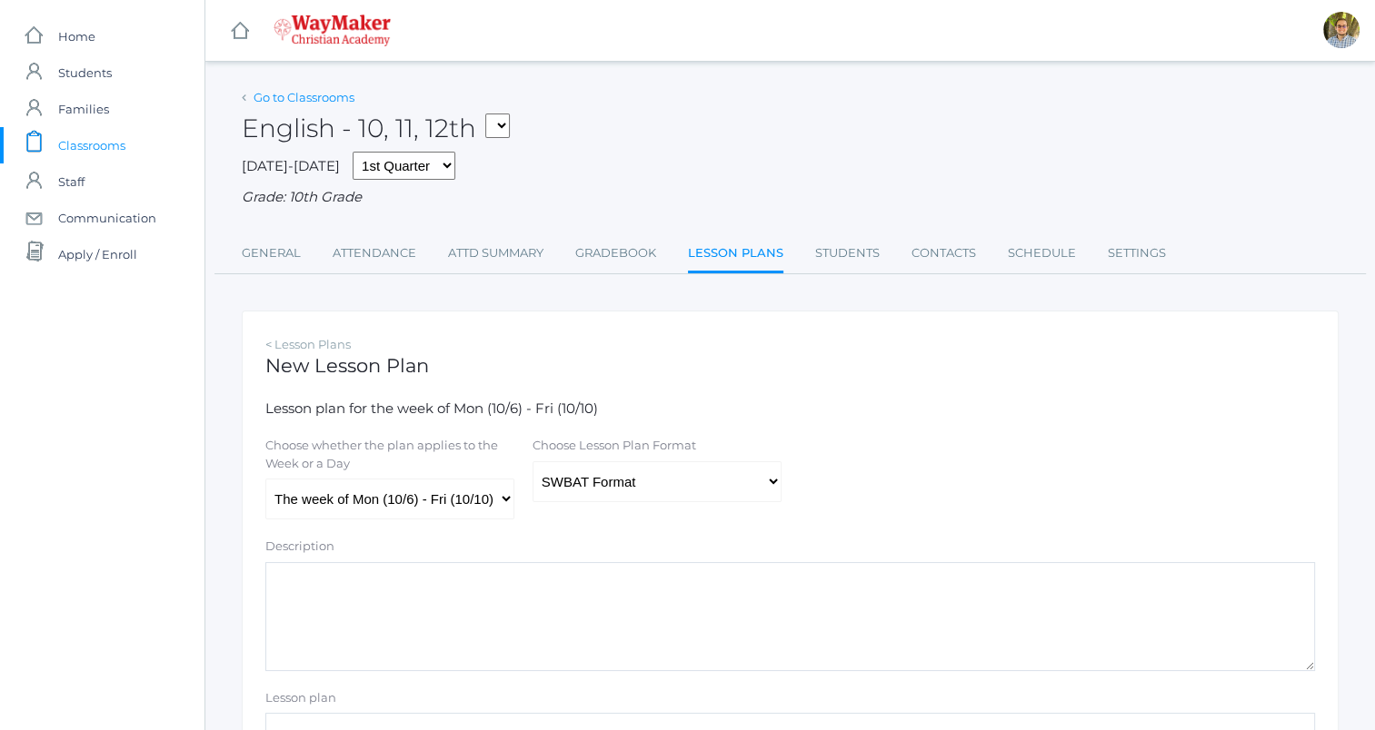
click at [321, 103] on link "Go to Classrooms" at bounding box center [303, 97] width 101 height 15
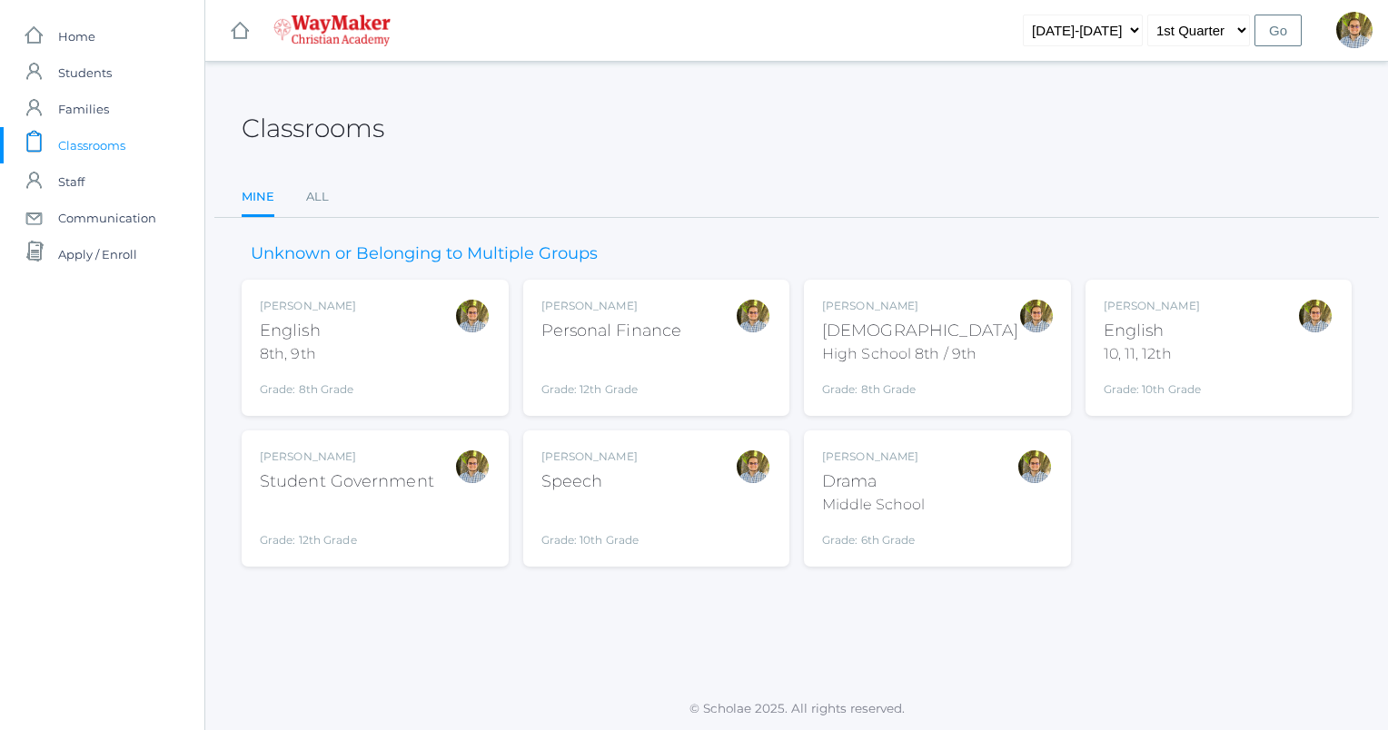
click at [903, 146] on div "Classrooms" at bounding box center [797, 117] width 1110 height 67
